Goal: Complete application form: Complete application form

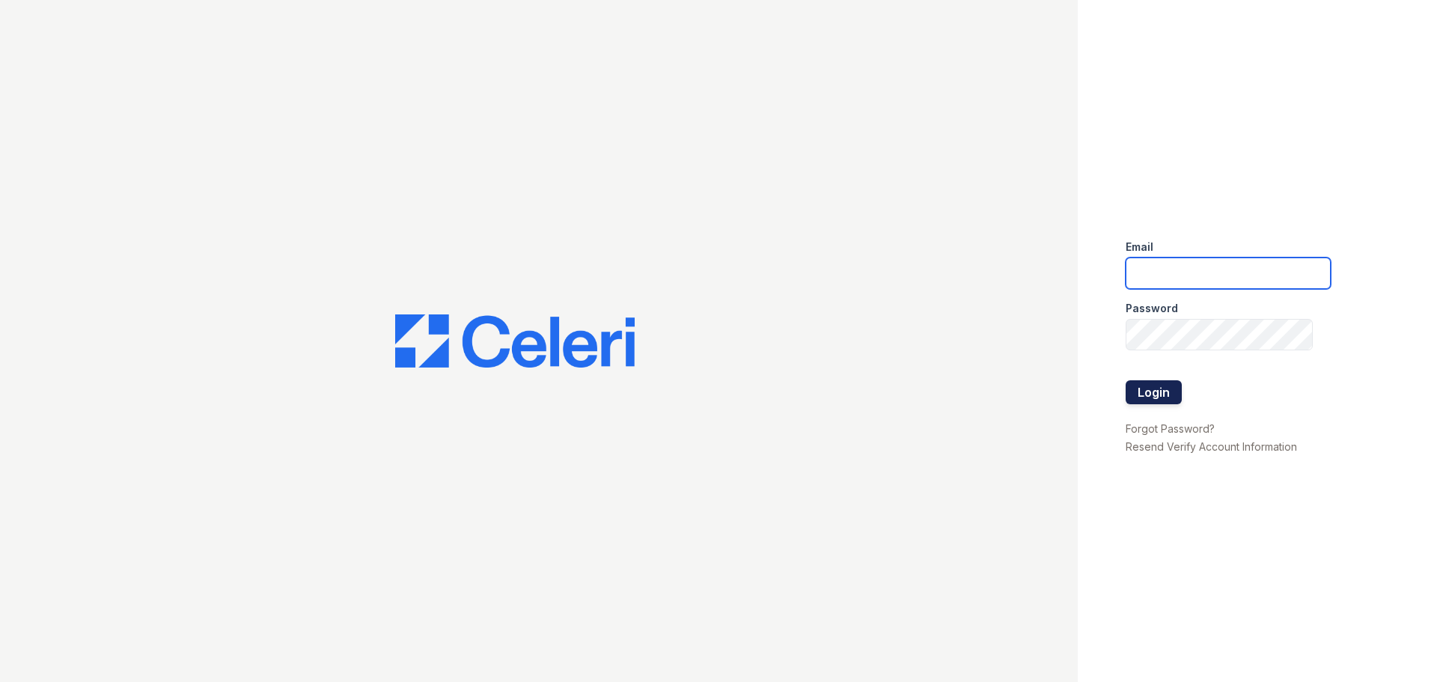
type input "[EMAIL_ADDRESS][DOMAIN_NAME]"
click at [1153, 392] on button "Login" at bounding box center [1154, 392] width 56 height 24
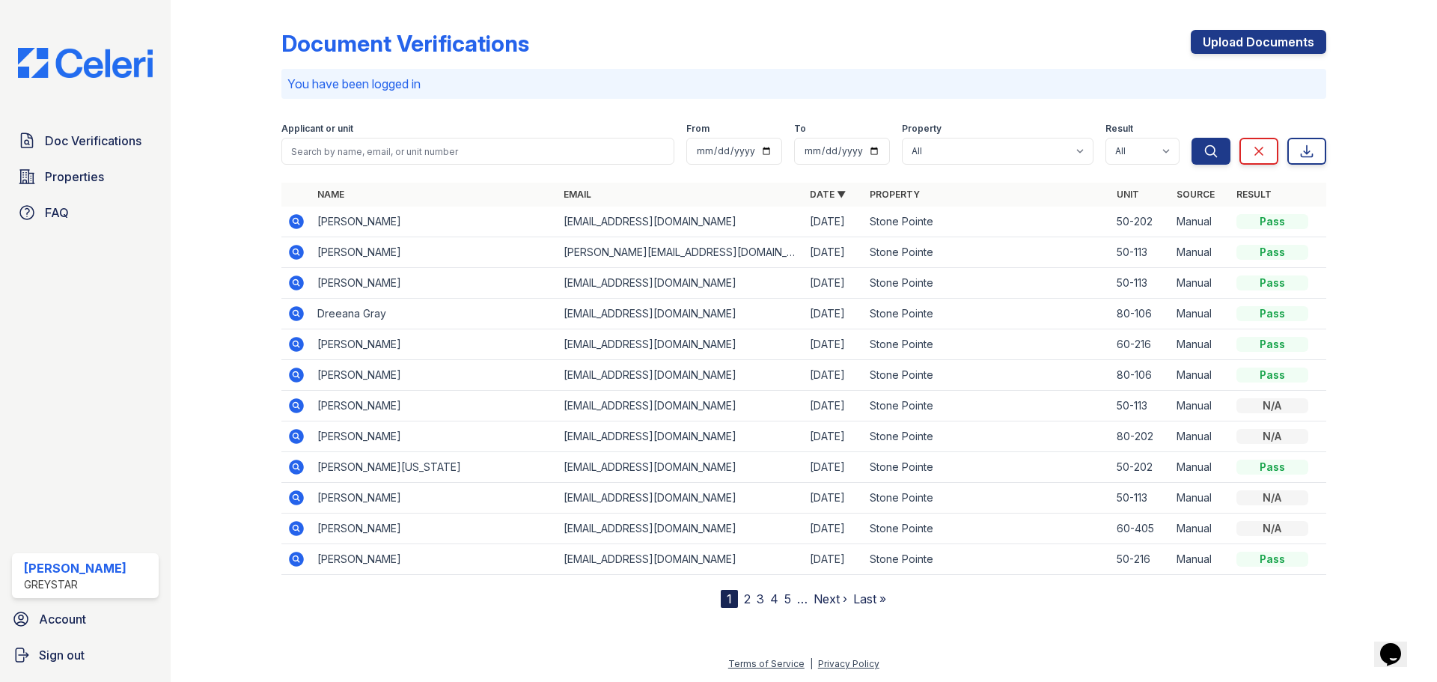
click at [130, 64] on img at bounding box center [85, 63] width 159 height 30
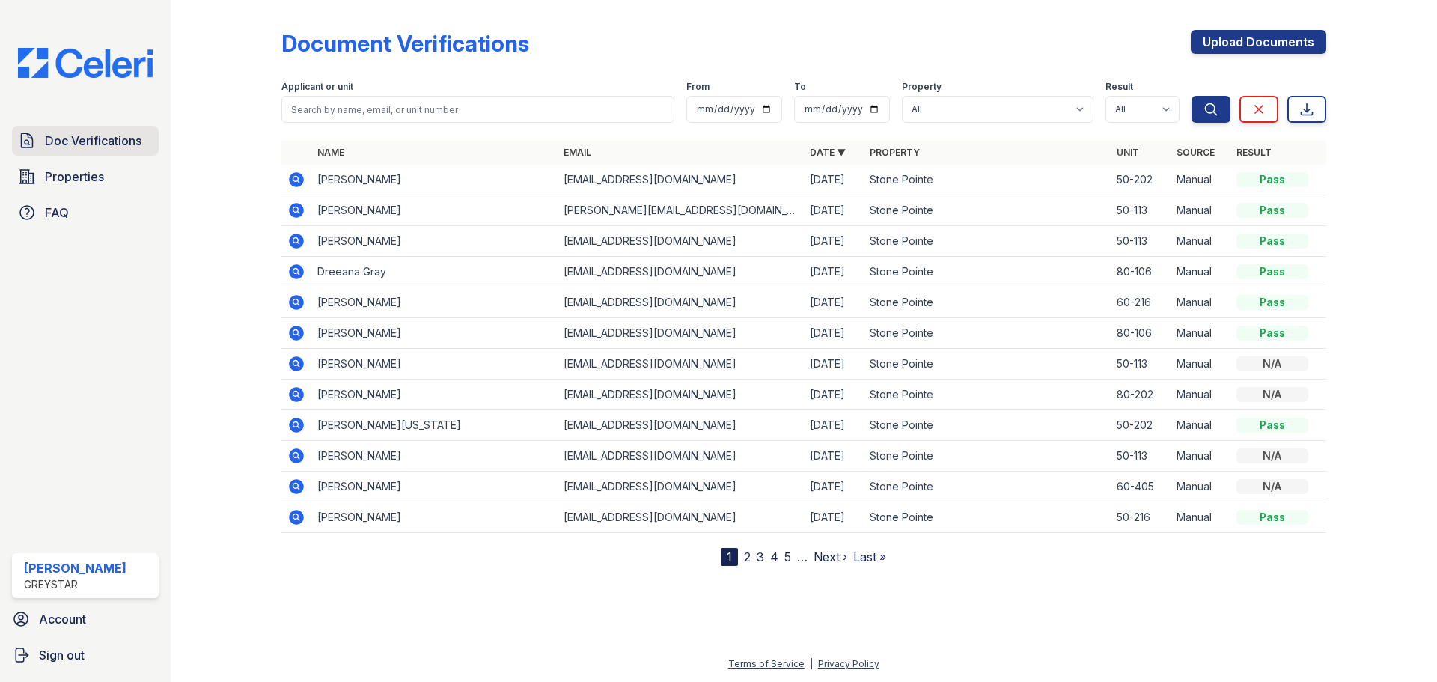
click at [109, 139] on span "Doc Verifications" at bounding box center [93, 141] width 97 height 18
click at [141, 144] on span "Doc Verifications" at bounding box center [93, 141] width 97 height 18
click at [1272, 42] on link "Upload Documents" at bounding box center [1258, 42] width 135 height 24
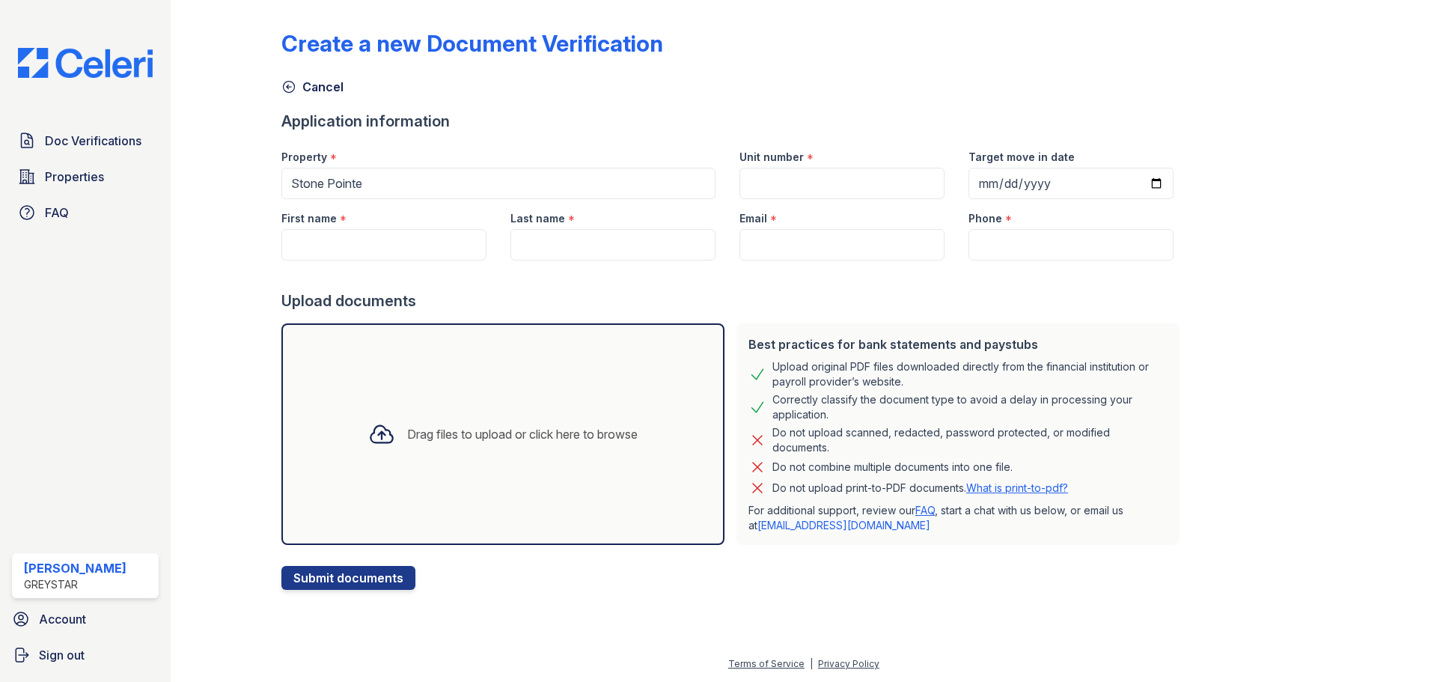
click at [332, 224] on label "First name" at bounding box center [308, 218] width 55 height 15
click at [332, 229] on input "First name" at bounding box center [383, 244] width 205 height 31
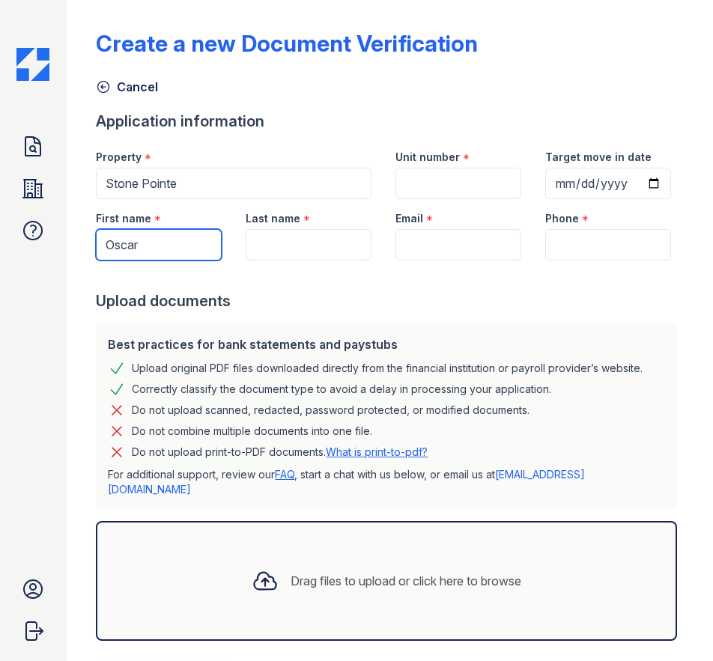
type input "Oscar"
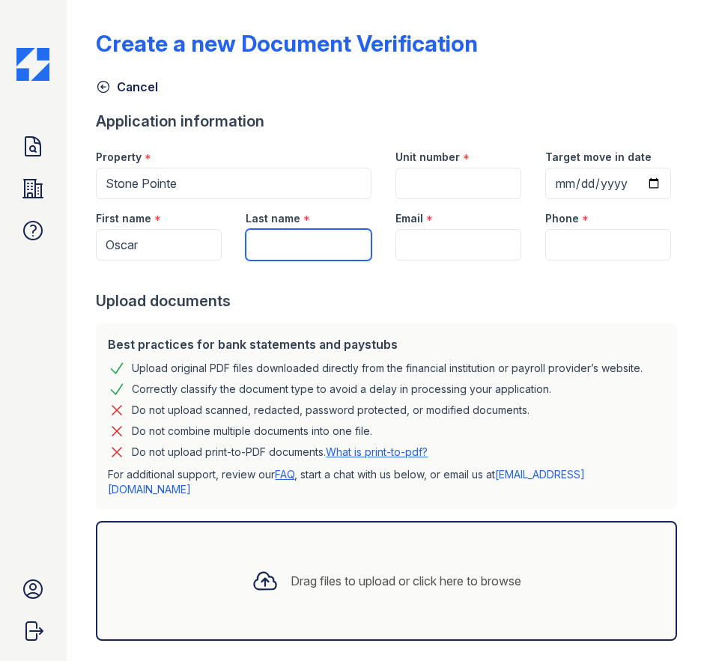
click at [269, 261] on input "Last name" at bounding box center [309, 244] width 126 height 31
click at [269, 261] on input "Msrtinez" at bounding box center [309, 244] width 126 height 31
click at [311, 261] on input "[PERSON_NAME]" at bounding box center [309, 244] width 126 height 31
type input "[PERSON_NAME]"
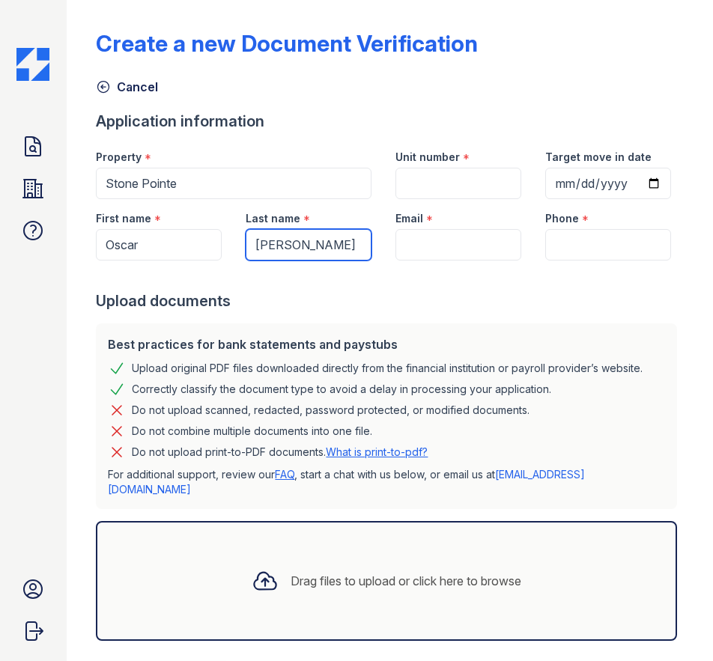
scroll to position [0, 0]
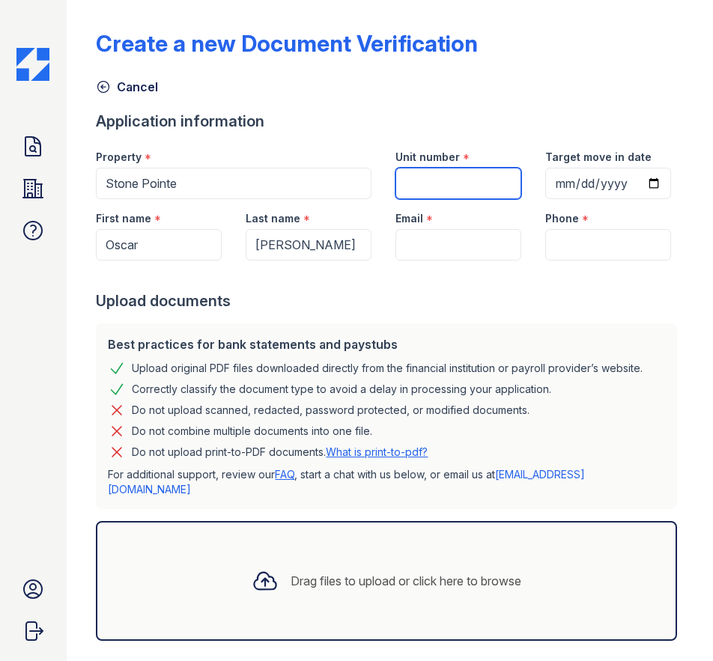
click at [424, 184] on input "Unit number" at bounding box center [458, 183] width 126 height 31
type input "50-304"
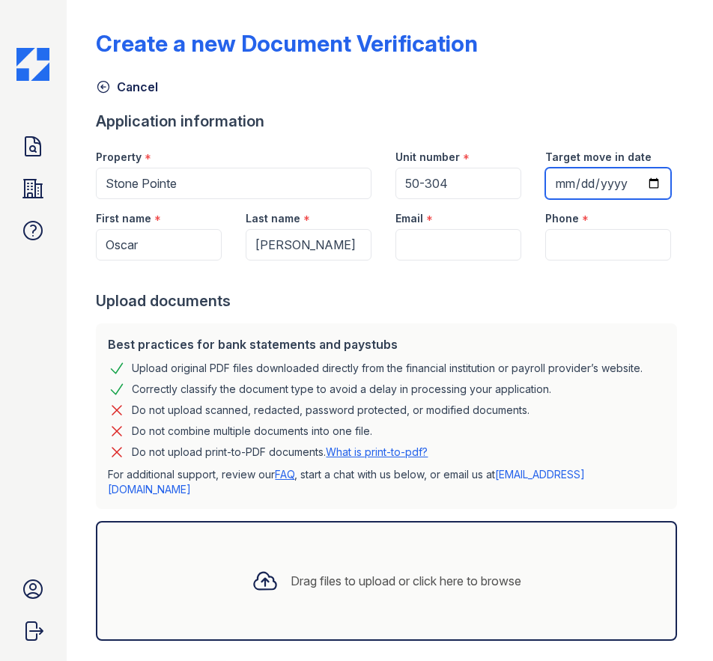
click at [545, 199] on input "Target move in date" at bounding box center [608, 183] width 126 height 31
type input "[DATE]"
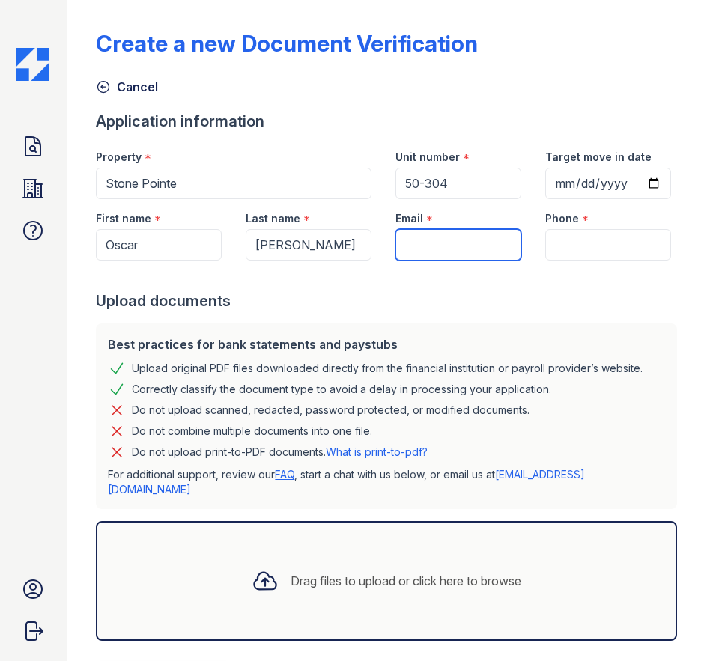
click at [442, 261] on input "Email" at bounding box center [458, 244] width 126 height 31
click at [415, 261] on input "Email" at bounding box center [458, 244] width 126 height 31
paste input "[EMAIL_ADDRESS][DOMAIN_NAME]"
type input "[EMAIL_ADDRESS][DOMAIN_NAME]"
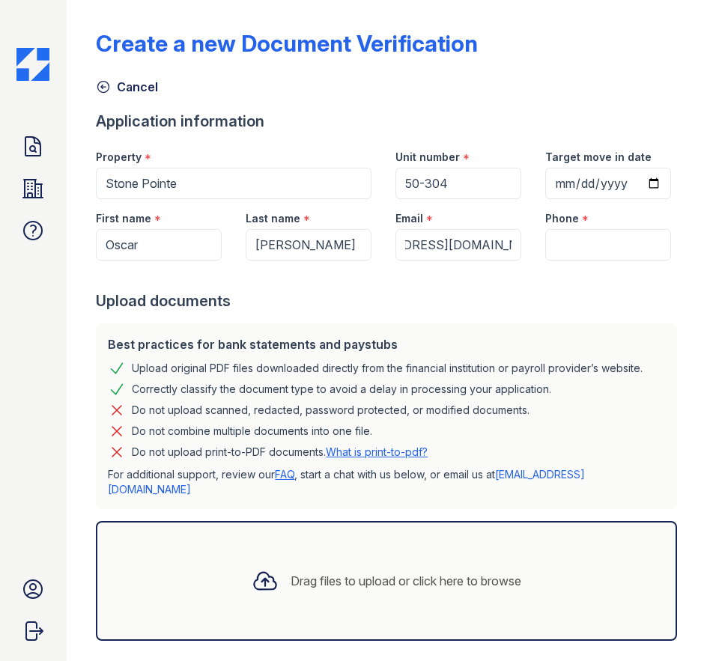
scroll to position [0, 0]
click at [612, 290] on div at bounding box center [389, 276] width 587 height 30
click at [604, 261] on input "Phone" at bounding box center [608, 244] width 126 height 31
paste input "[PHONE_NUMBER]"
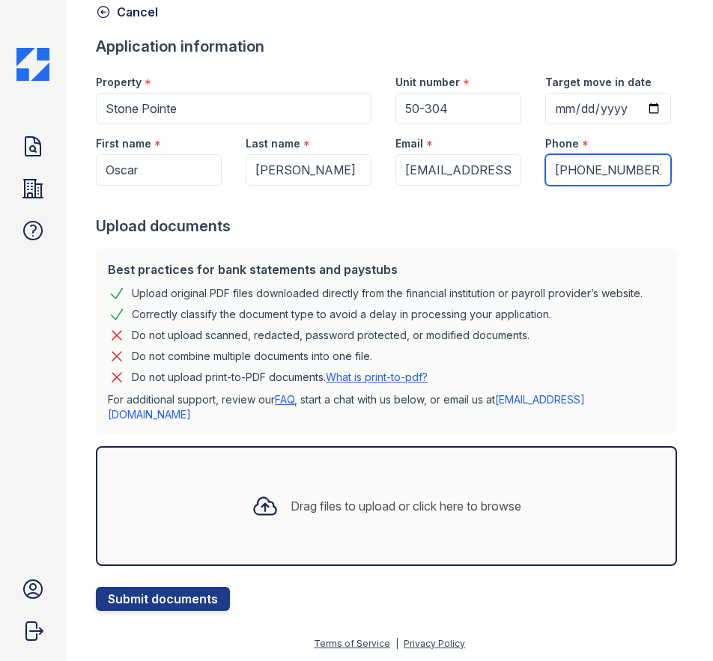
scroll to position [122, 0]
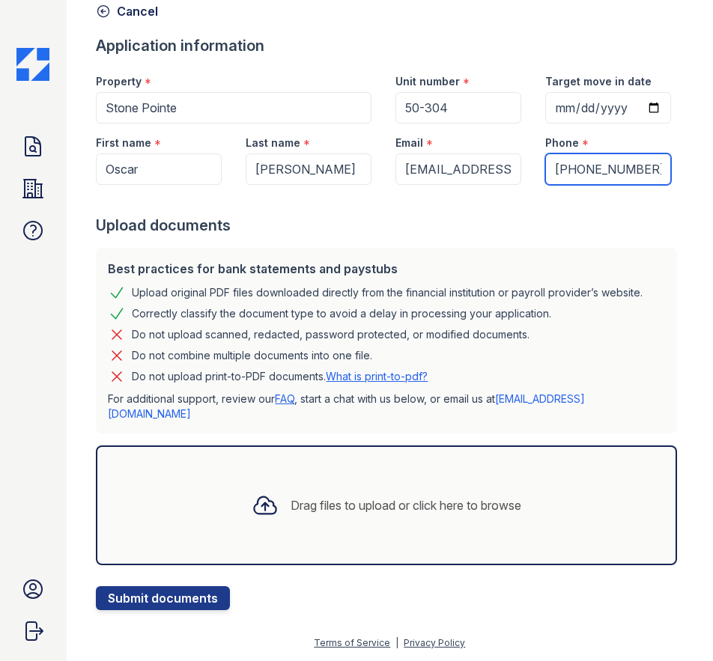
type input "[PHONE_NUMBER]"
click at [258, 514] on icon at bounding box center [266, 505] width 22 height 17
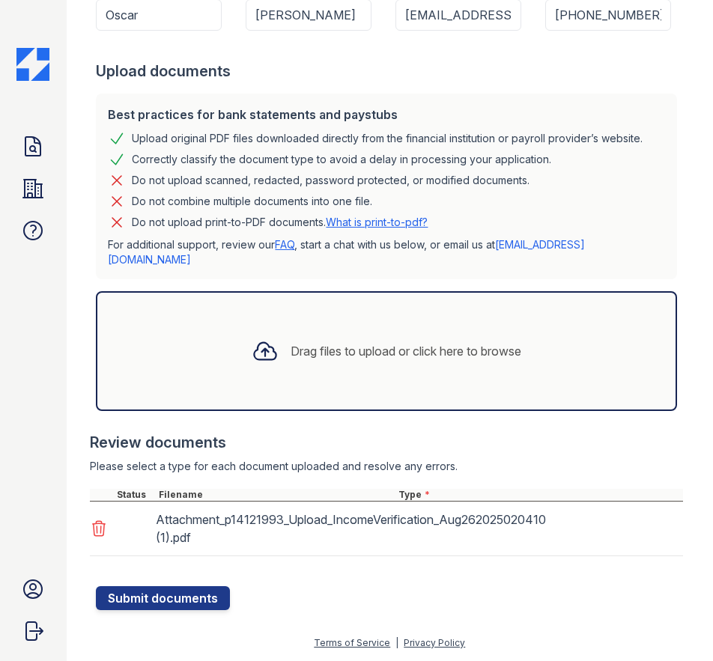
scroll to position [276, 0]
click at [258, 360] on icon at bounding box center [266, 351] width 22 height 17
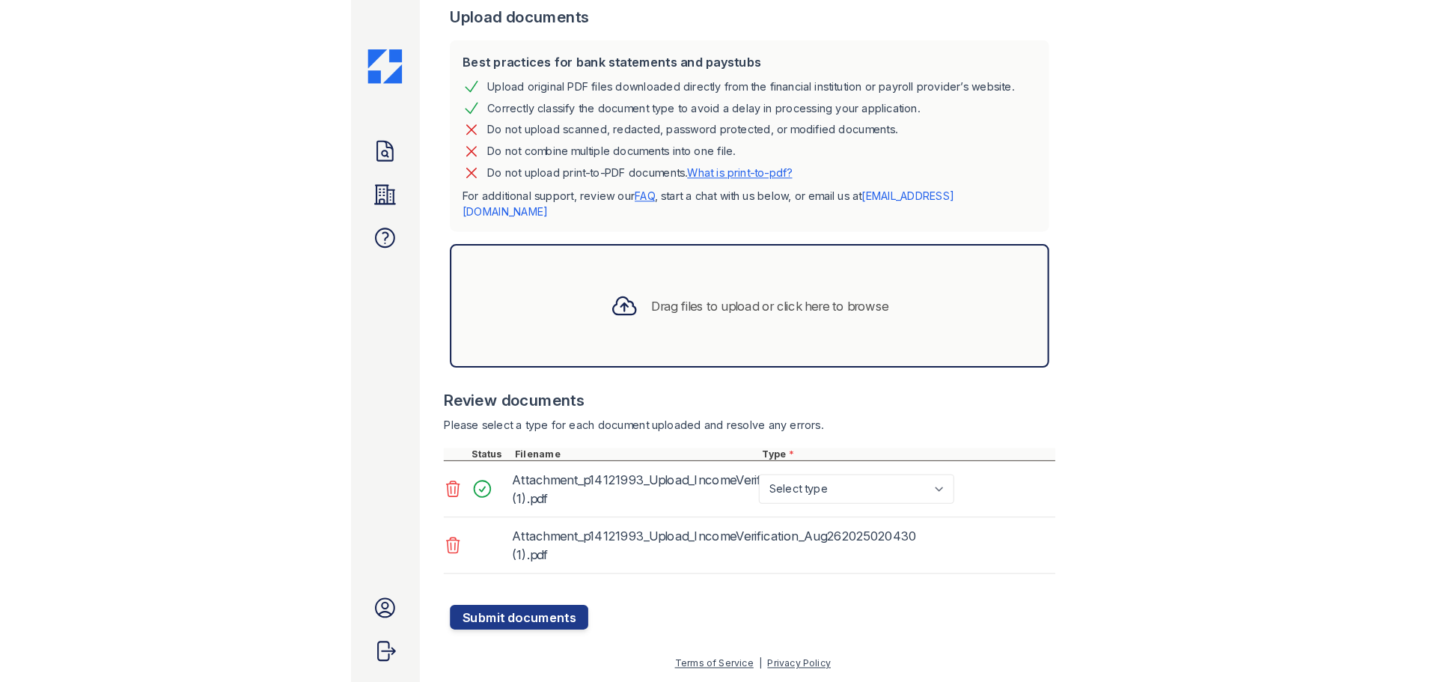
scroll to position [331, 0]
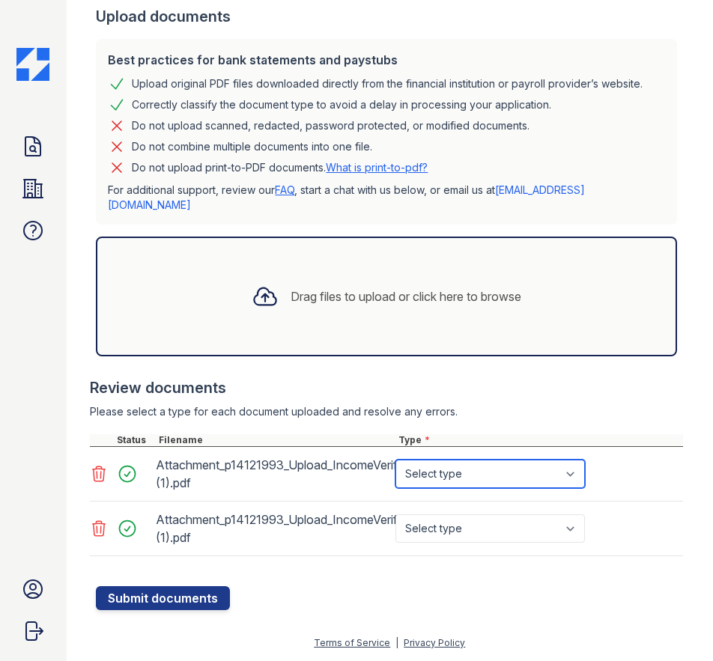
click at [576, 477] on select "Select type Paystub Bank Statement Offer Letter Tax Documents Benefit Award Let…" at bounding box center [489, 474] width 189 height 28
select select "paystub"
click at [395, 460] on select "Select type Paystub Bank Statement Offer Letter Tax Documents Benefit Award Let…" at bounding box center [489, 474] width 189 height 28
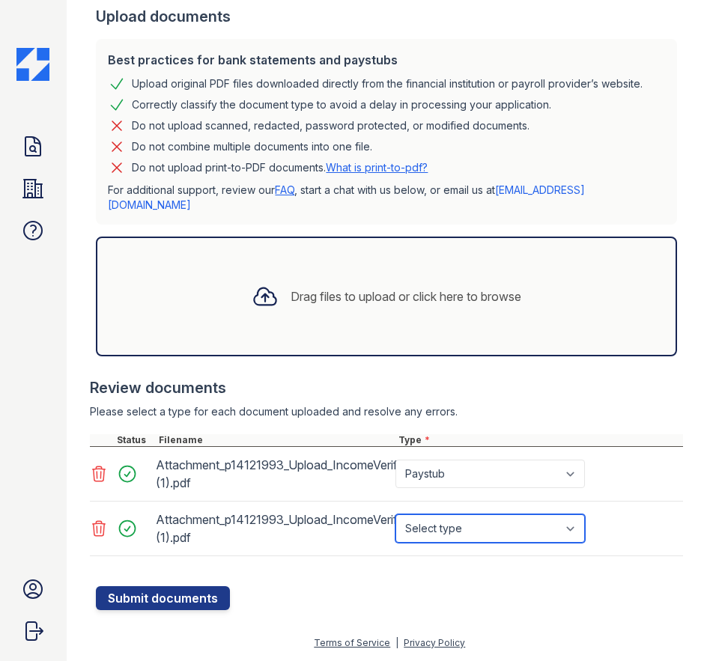
click at [536, 522] on select "Select type Paystub Bank Statement Offer Letter Tax Documents Benefit Award Let…" at bounding box center [489, 528] width 189 height 28
select select "paystub"
click at [395, 514] on select "Select type Paystub Bank Statement Offer Letter Tax Documents Benefit Award Let…" at bounding box center [489, 528] width 189 height 28
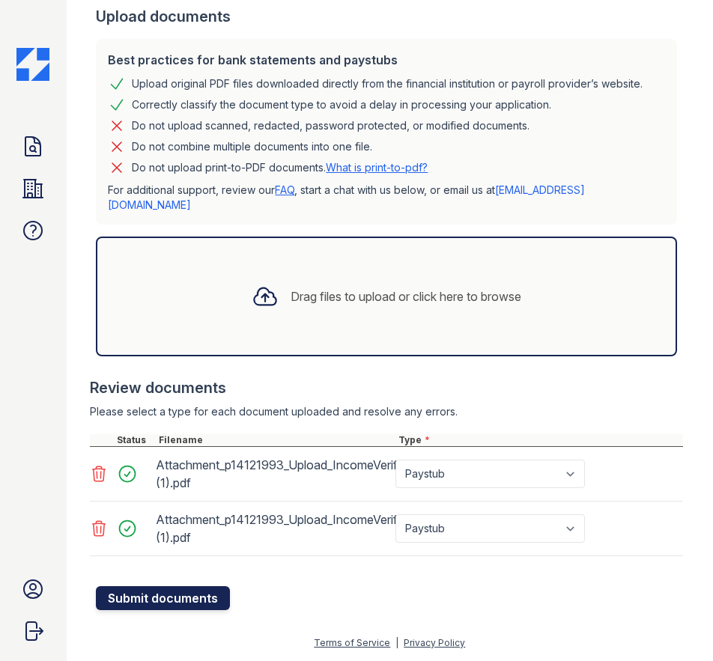
click at [168, 600] on button "Submit documents" at bounding box center [163, 598] width 134 height 24
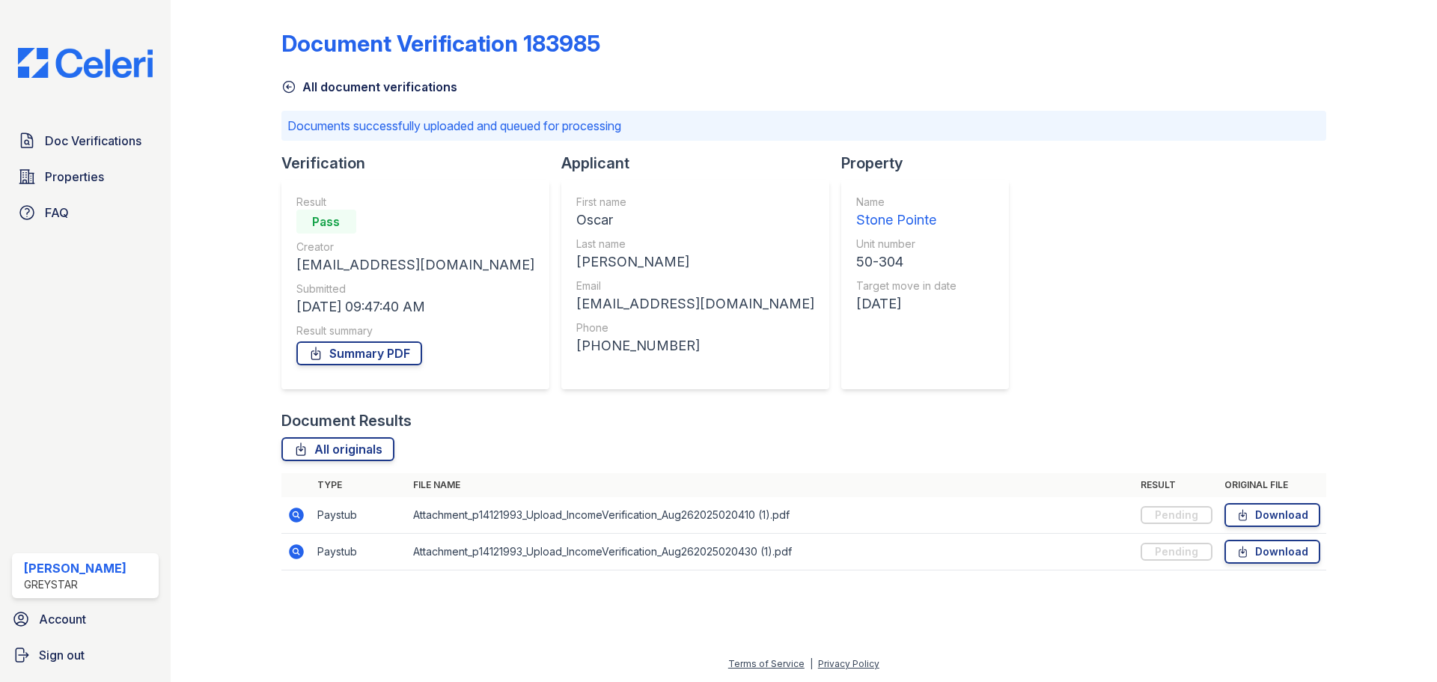
click at [369, 585] on div "Document Verification 183985 All document verifications Documents successfully …" at bounding box center [804, 304] width 1219 height 609
click at [440, 609] on div "Document Verification 183985 All document verifications Documents successfully …" at bounding box center [804, 304] width 1219 height 609
click at [106, 55] on img at bounding box center [85, 63] width 159 height 30
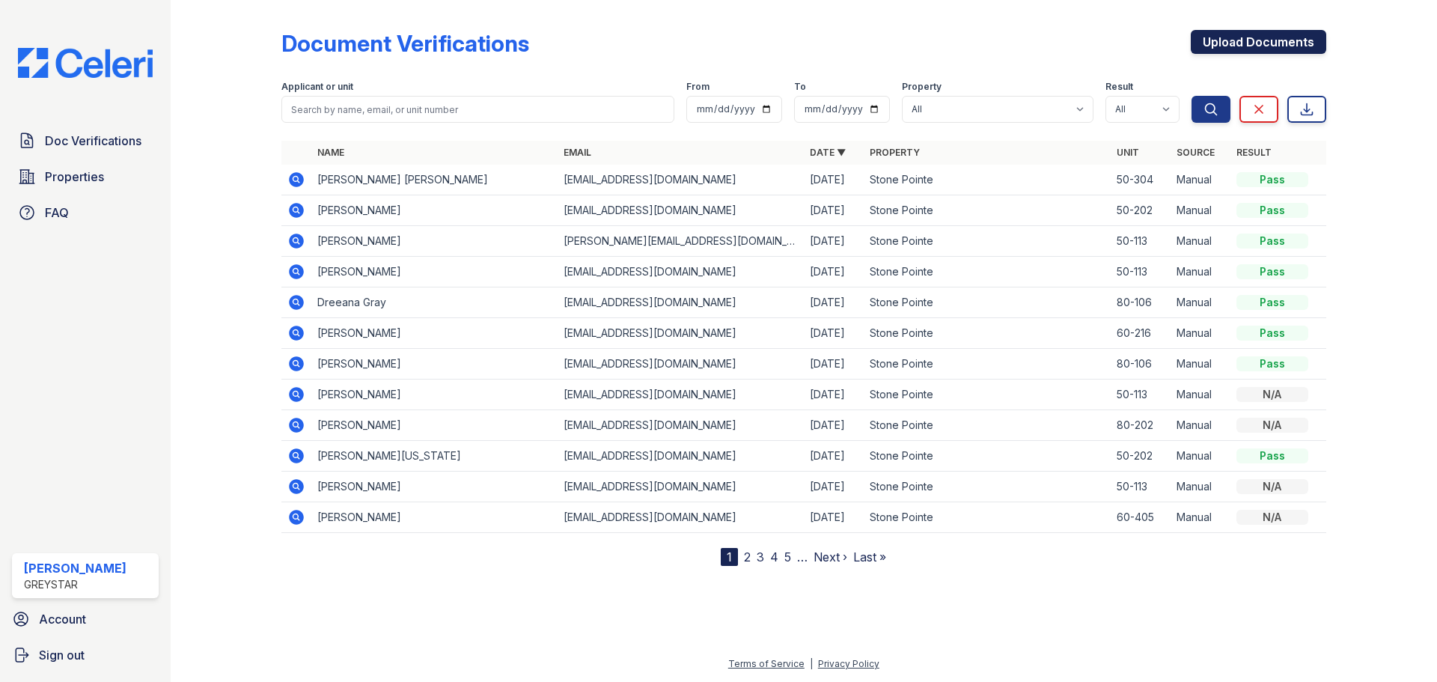
click at [1226, 40] on link "Upload Documents" at bounding box center [1258, 42] width 135 height 24
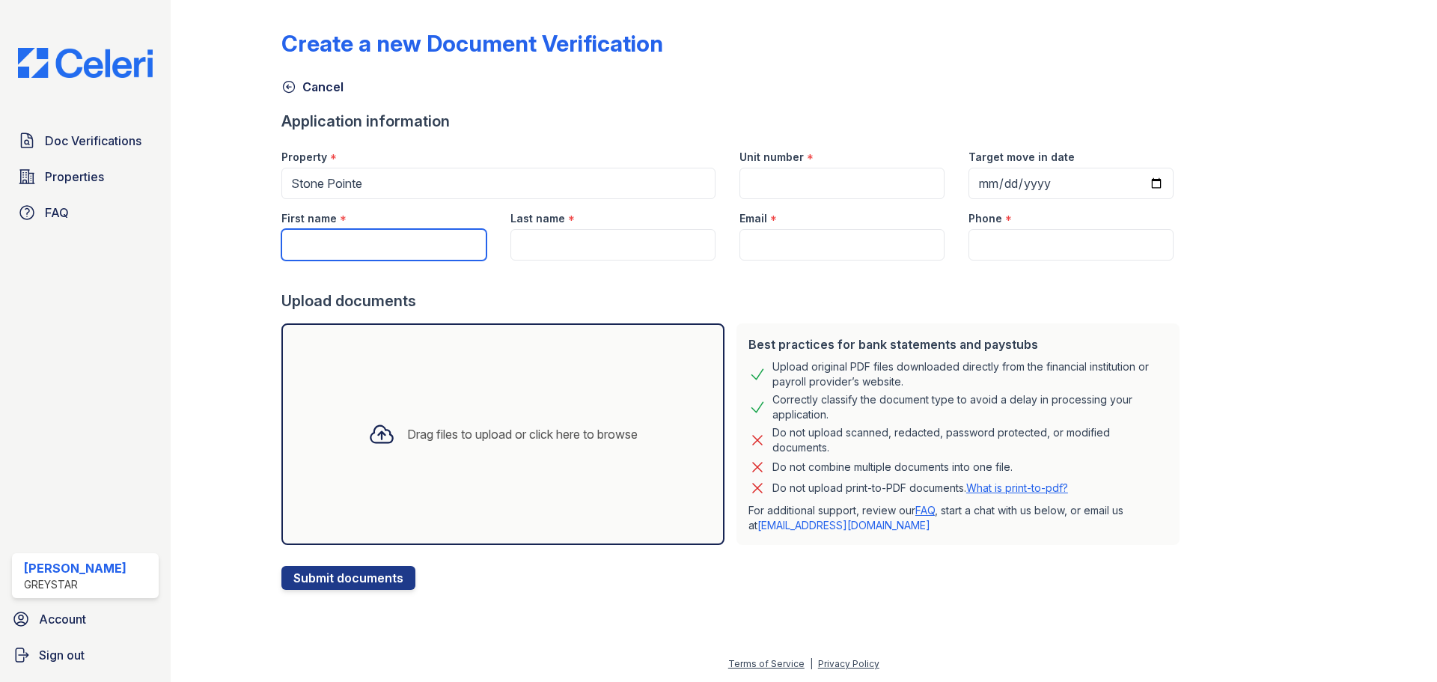
click at [439, 249] on input "First name" at bounding box center [383, 244] width 205 height 31
type input "[PERSON_NAME]"
click at [595, 264] on div at bounding box center [733, 276] width 904 height 30
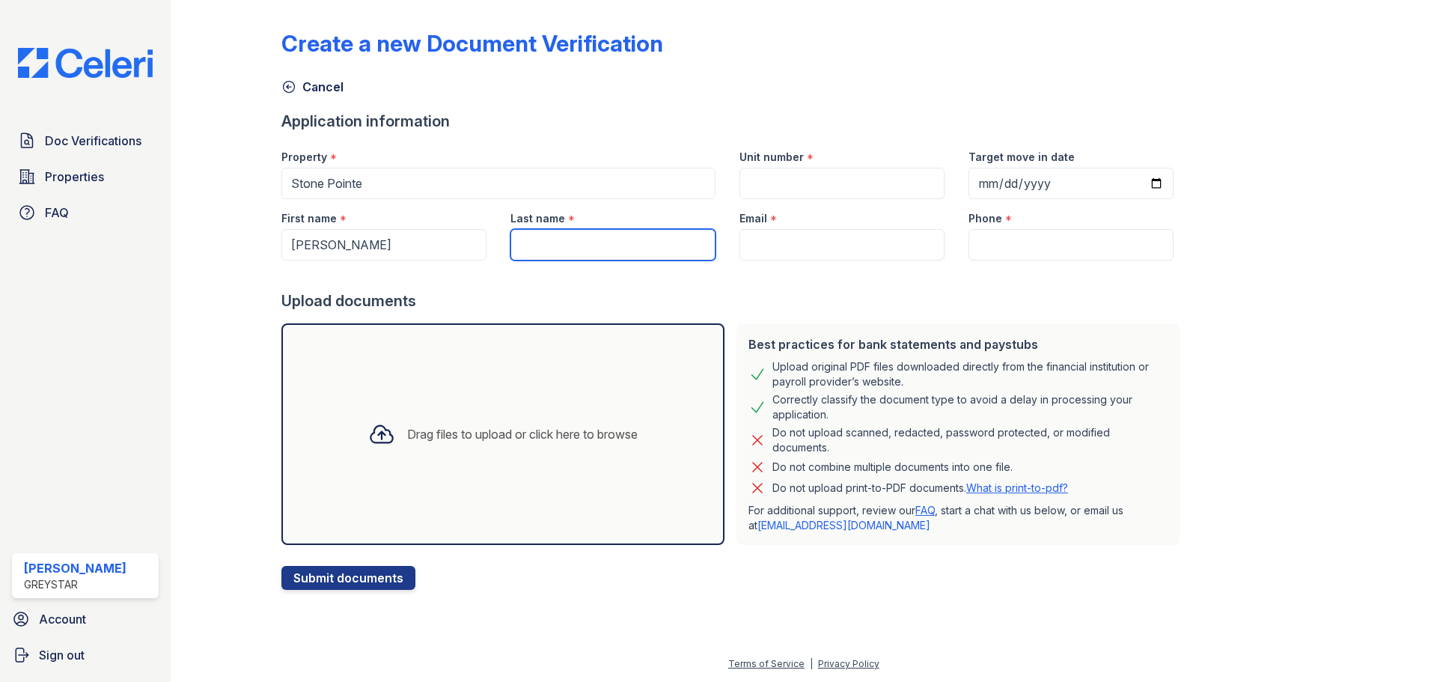
click at [597, 252] on input "Last name" at bounding box center [613, 244] width 205 height 31
type input "[PERSON_NAME]"
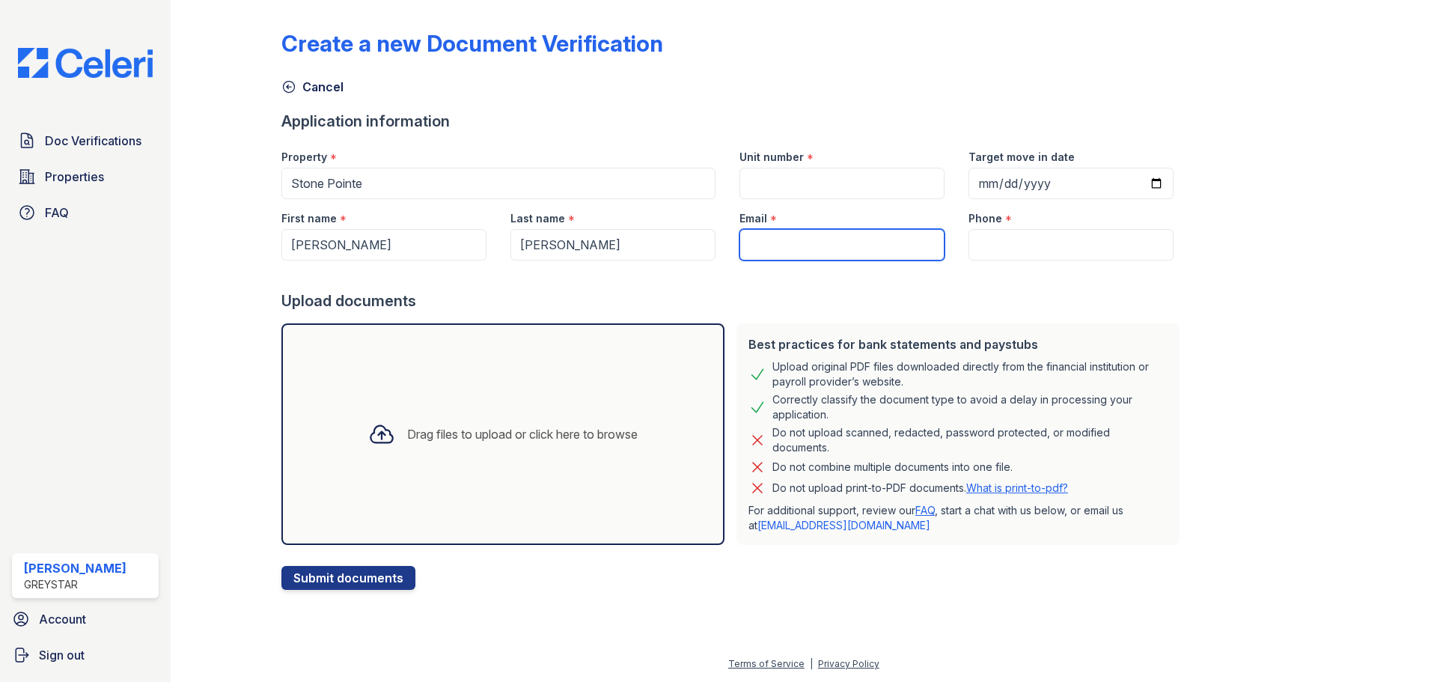
click at [740, 244] on input "Email" at bounding box center [842, 244] width 205 height 31
paste input "[EMAIL_ADDRESS][DOMAIN_NAME]"
type input "[EMAIL_ADDRESS][DOMAIN_NAME]"
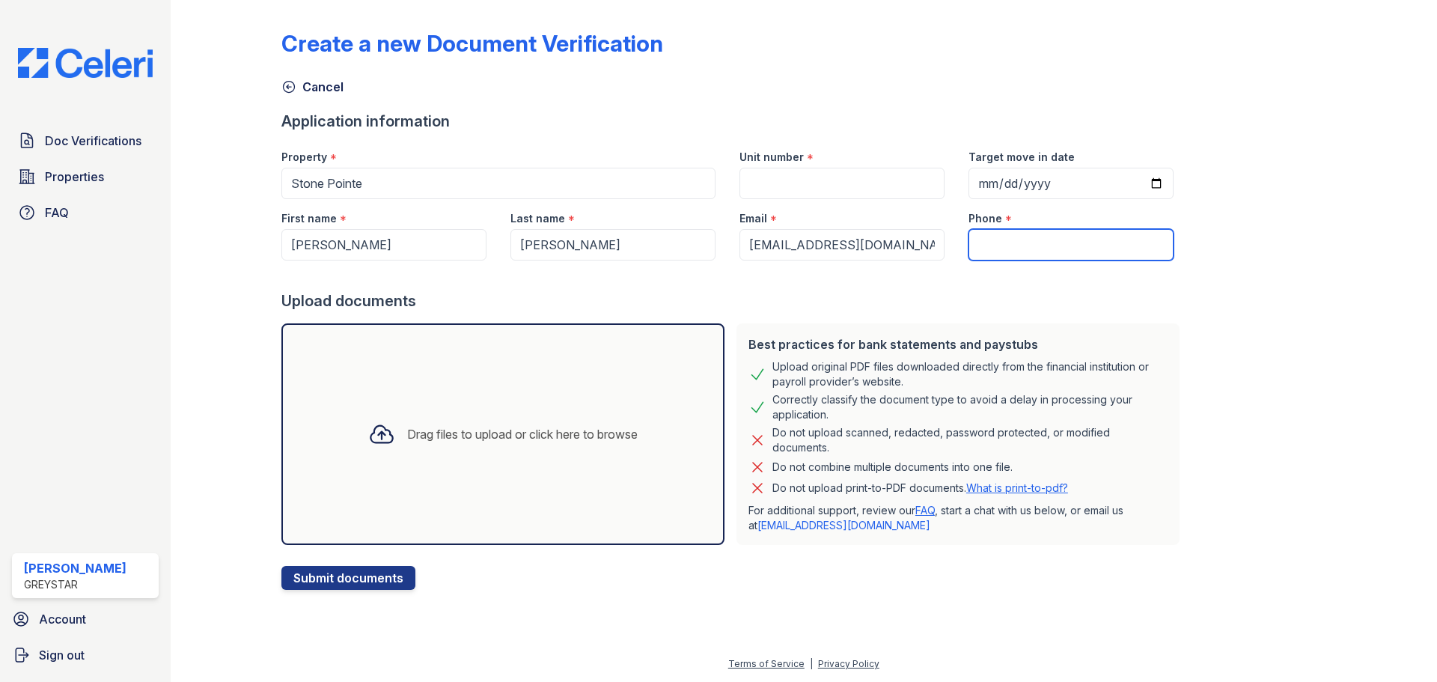
click at [996, 246] on input "Phone" at bounding box center [1071, 244] width 205 height 31
paste input "[PHONE_NUMBER]"
type input "[PHONE_NUMBER]"
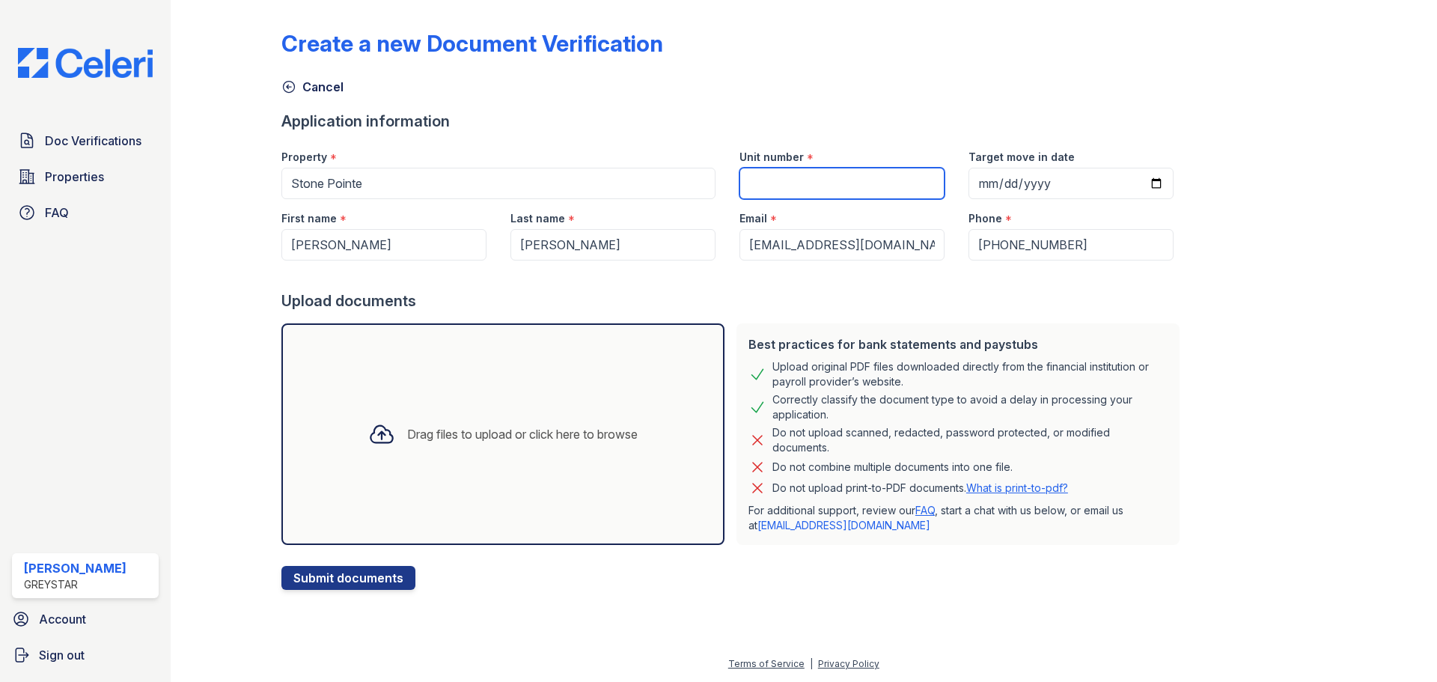
click at [793, 175] on input "Unit number" at bounding box center [842, 183] width 205 height 31
type input "70-315"
click at [997, 177] on input "Target move in date" at bounding box center [1071, 183] width 205 height 31
click at [1136, 177] on input "Target move in date" at bounding box center [1071, 183] width 205 height 31
type input "[DATE]"
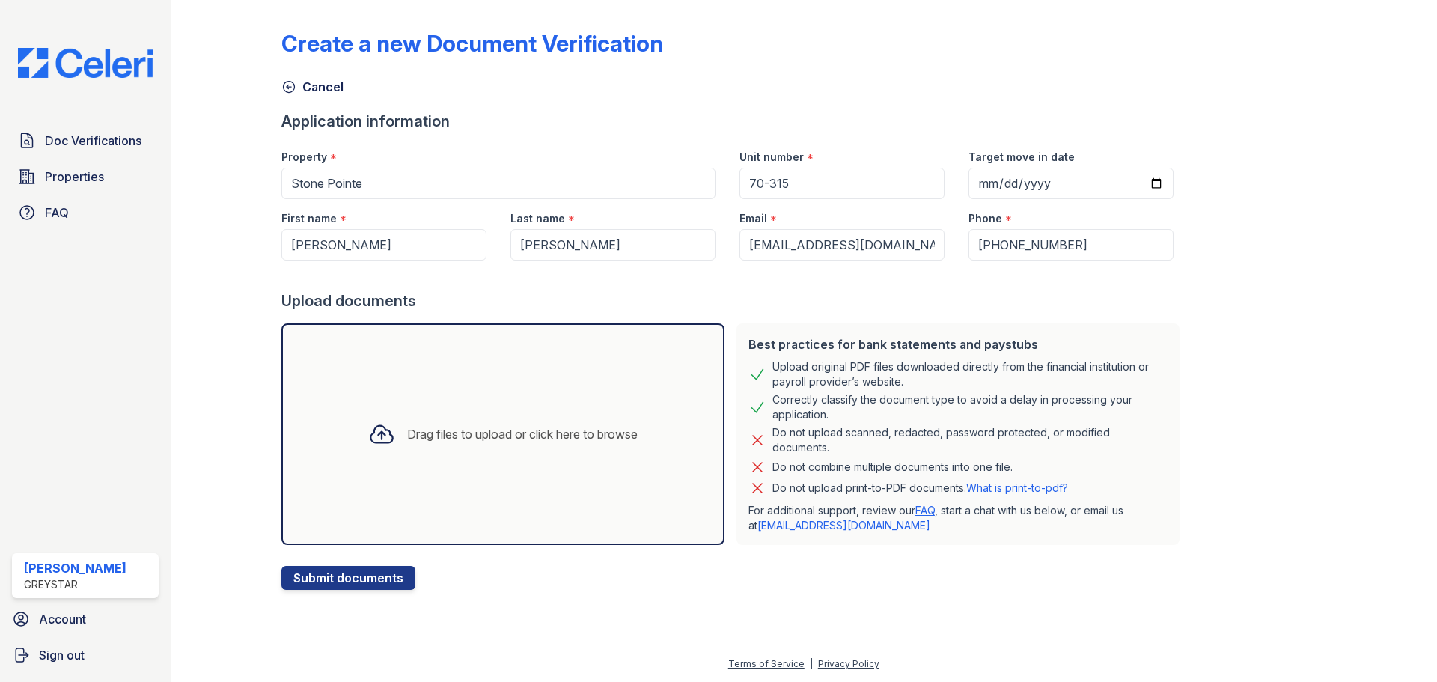
click at [497, 433] on div "Drag files to upload or click here to browse" at bounding box center [522, 434] width 231 height 18
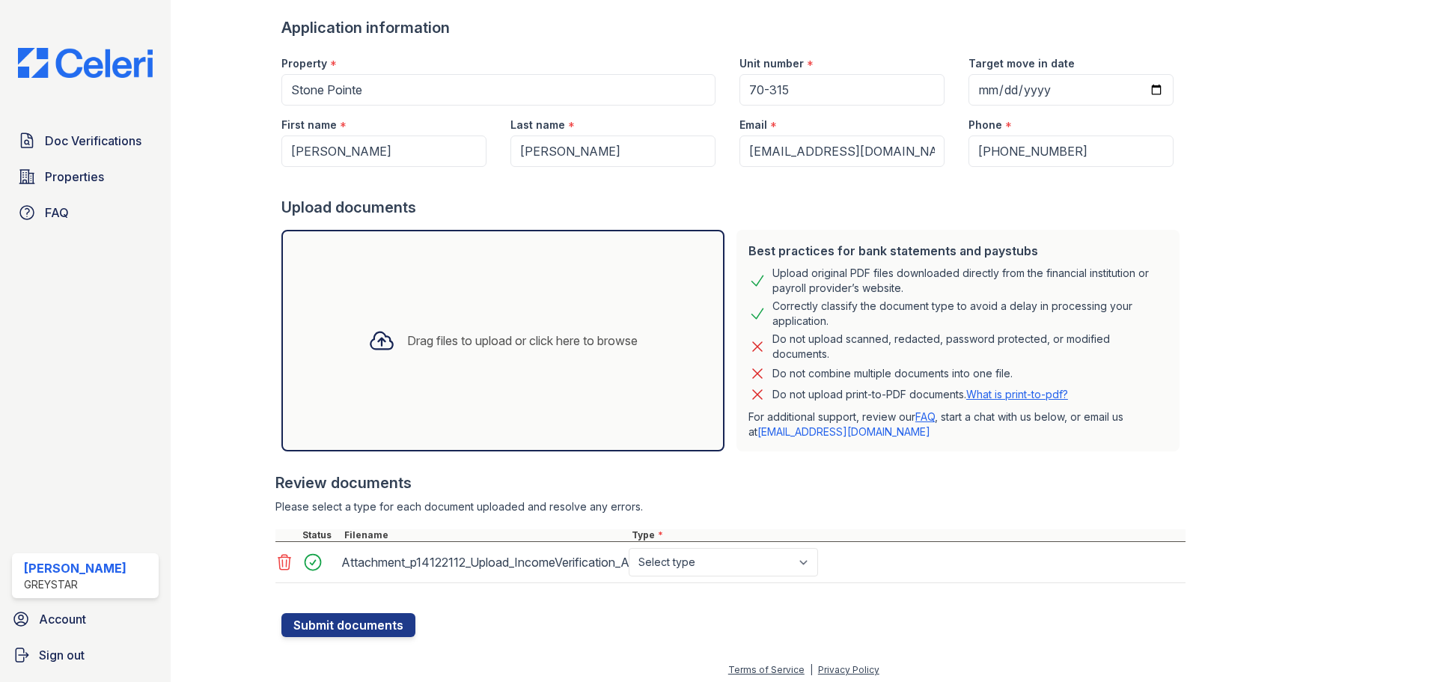
scroll to position [95, 0]
click at [373, 344] on icon at bounding box center [381, 339] width 27 height 27
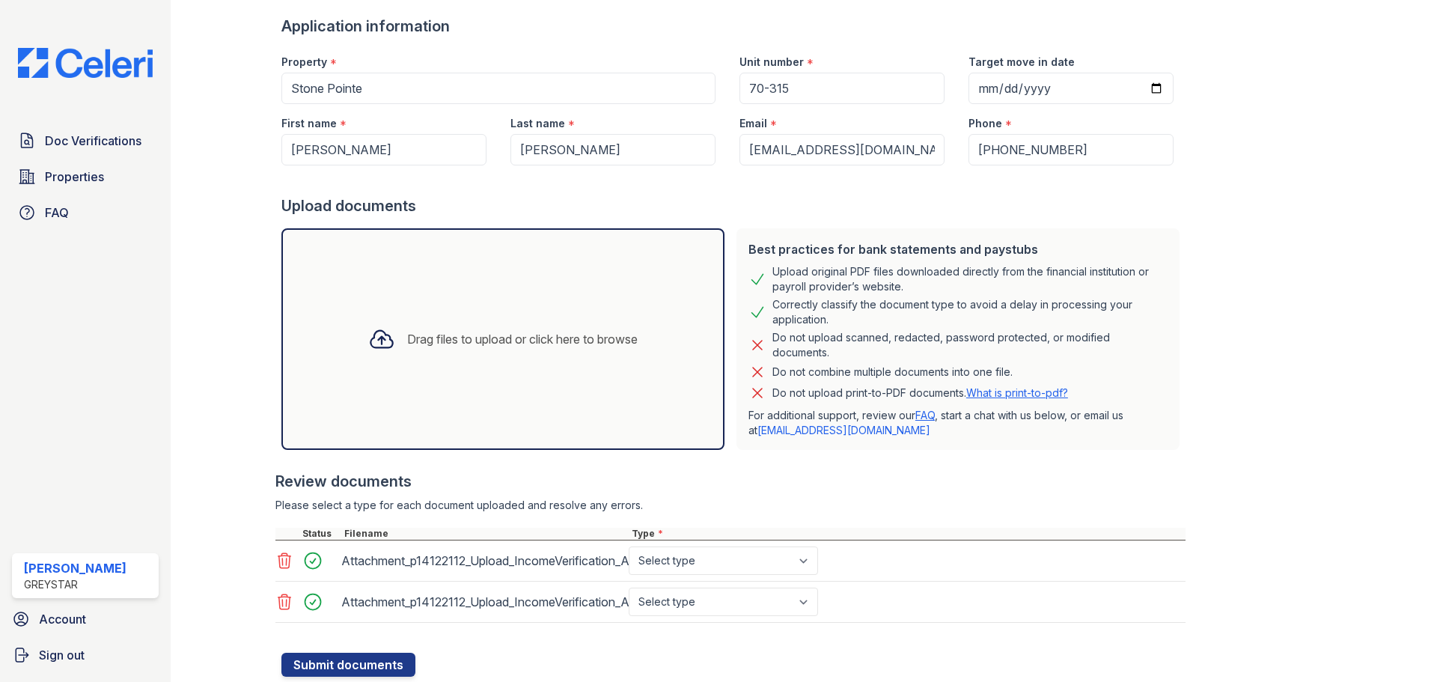
click at [380, 341] on icon at bounding box center [381, 339] width 27 height 27
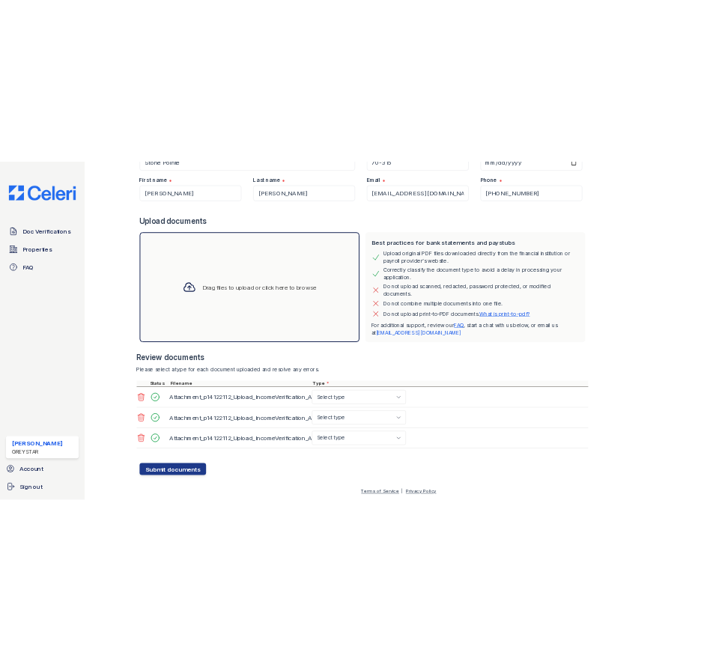
scroll to position [182, 0]
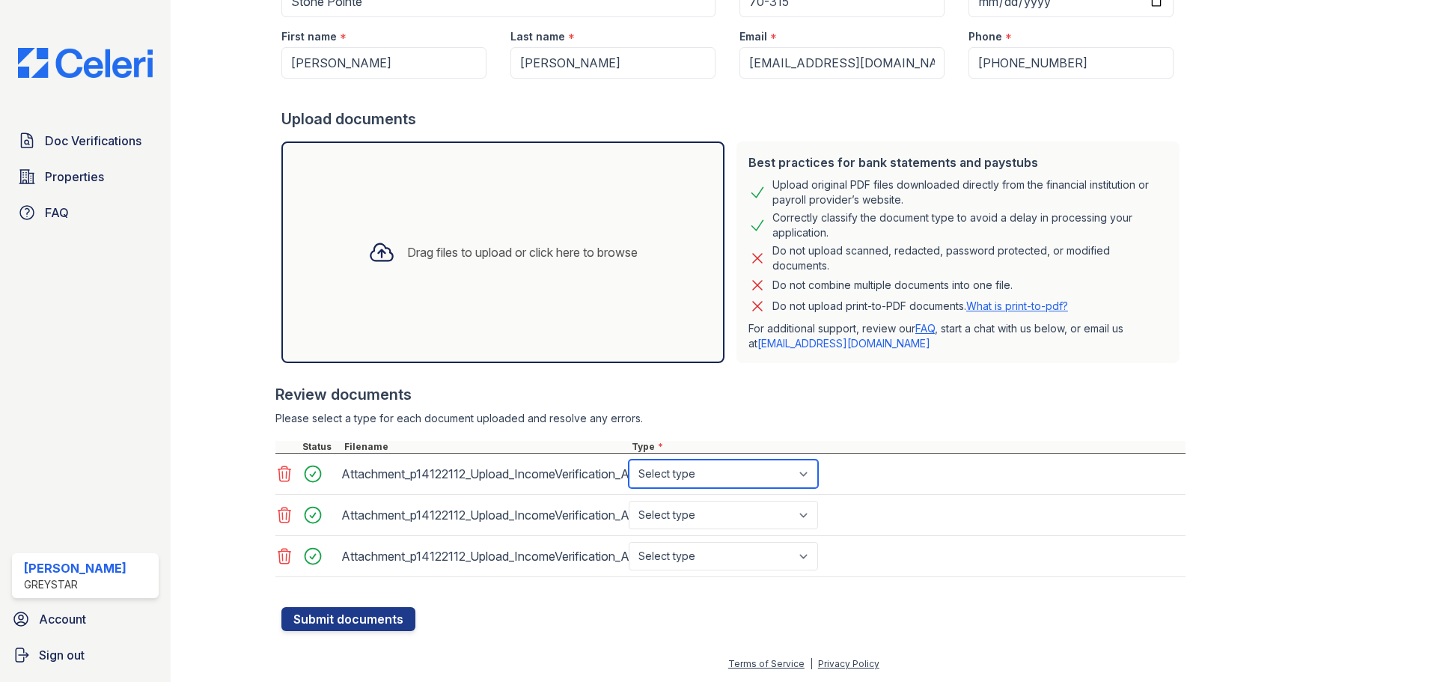
click at [685, 471] on select "Select type Paystub Bank Statement Offer Letter Tax Documents Benefit Award Let…" at bounding box center [723, 474] width 189 height 28
select select "paystub"
click at [629, 460] on select "Select type Paystub Bank Statement Offer Letter Tax Documents Benefit Award Let…" at bounding box center [723, 474] width 189 height 28
click at [683, 503] on select "Select type Paystub Bank Statement Offer Letter Tax Documents Benefit Award Let…" at bounding box center [723, 515] width 189 height 28
select select "paystub"
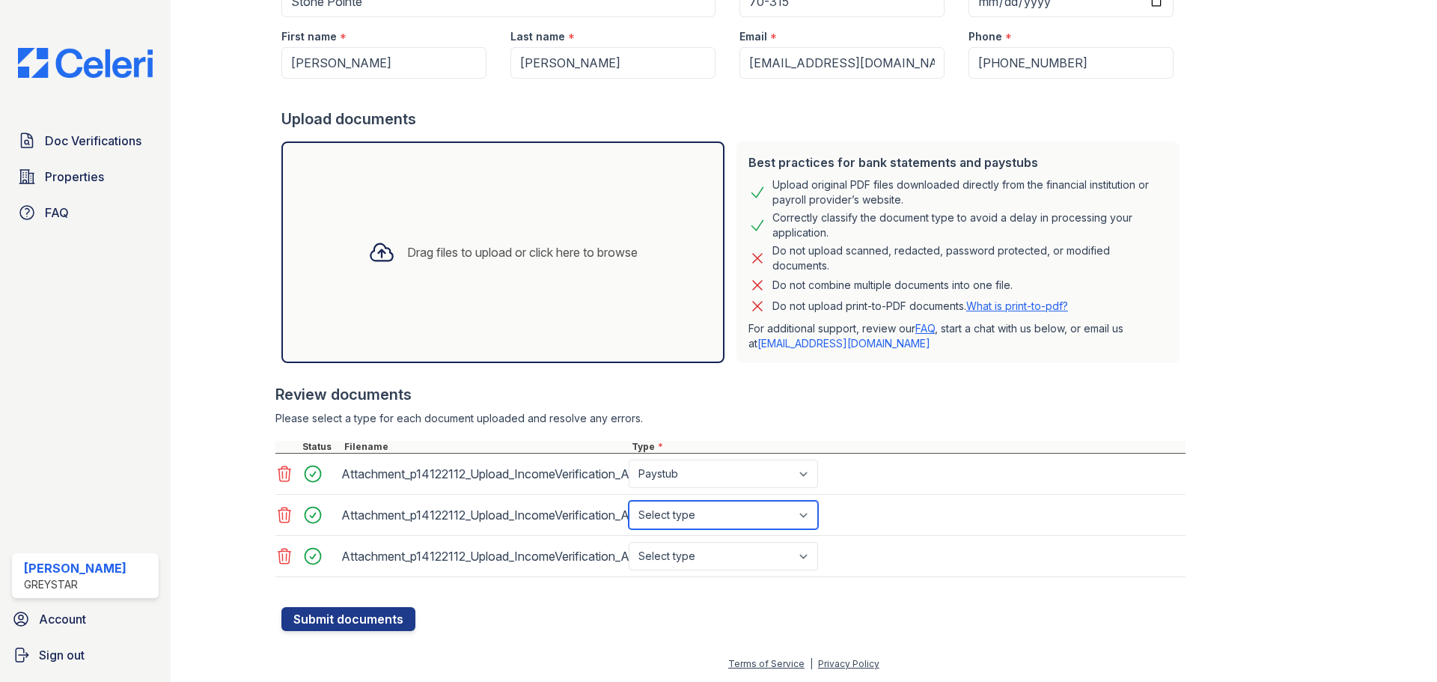
click at [629, 501] on select "Select type Paystub Bank Statement Offer Letter Tax Documents Benefit Award Let…" at bounding box center [723, 515] width 189 height 28
click at [678, 555] on select "Select type Paystub Bank Statement Offer Letter Tax Documents Benefit Award Let…" at bounding box center [723, 556] width 189 height 28
select select "paystub"
click at [629, 542] on select "Select type Paystub Bank Statement Offer Letter Tax Documents Benefit Award Let…" at bounding box center [723, 556] width 189 height 28
click at [370, 611] on button "Submit documents" at bounding box center [348, 619] width 134 height 24
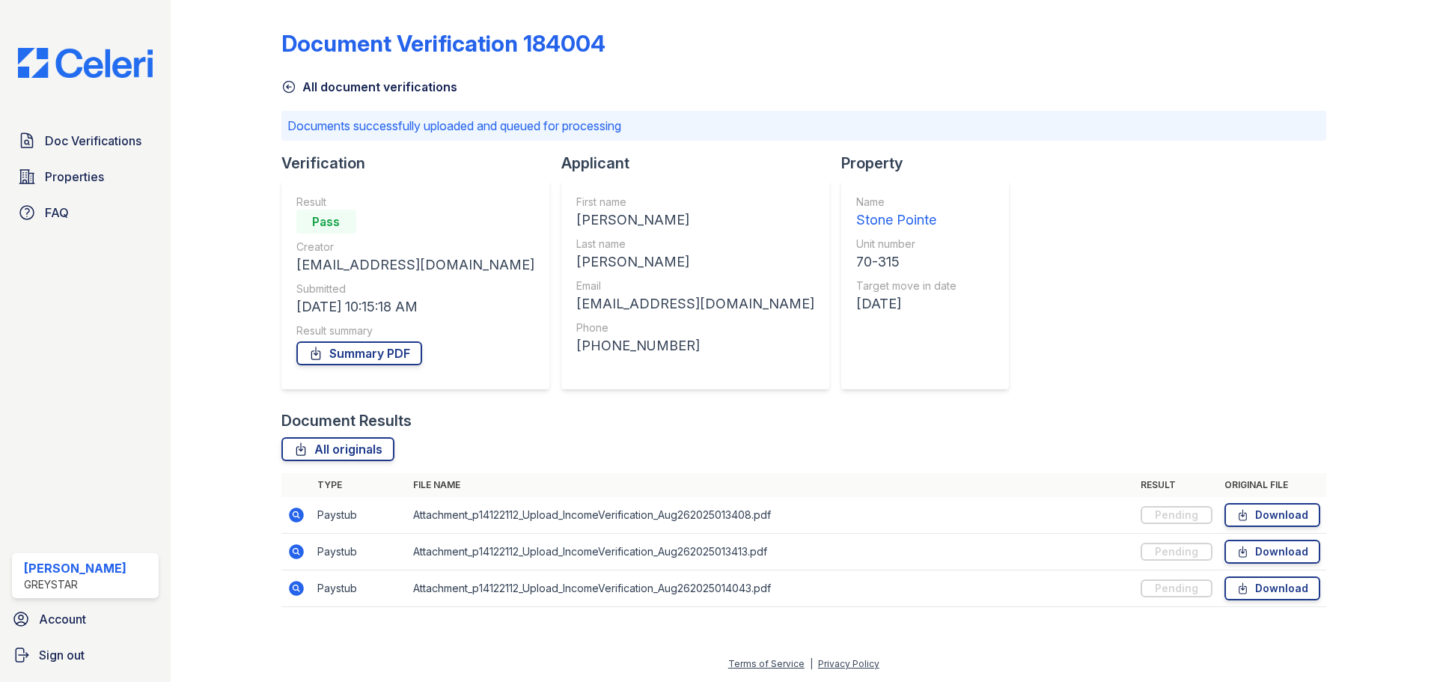
click at [1239, 159] on div "Document Verification 184004 All document verifications Documents successfully …" at bounding box center [803, 314] width 1045 height 616
click at [1065, 592] on td "Attachment_p14122112_Upload_IncomeVerification_Aug262025014043.pdf" at bounding box center [771, 588] width 728 height 37
click at [350, 514] on td "Paystub" at bounding box center [359, 515] width 96 height 37
